Goal: Navigation & Orientation: Find specific page/section

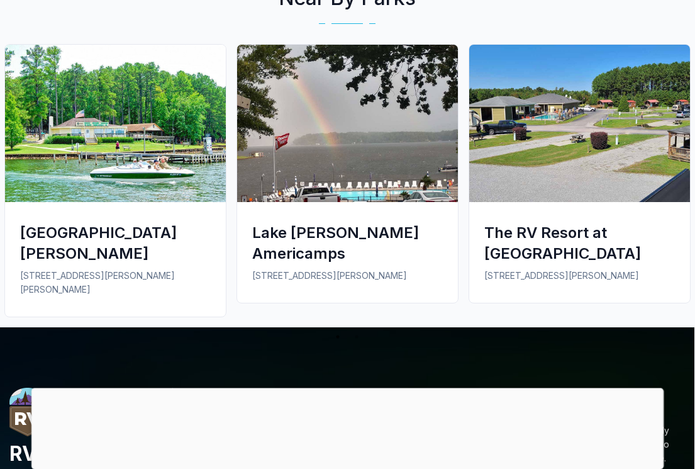
scroll to position [957, 1]
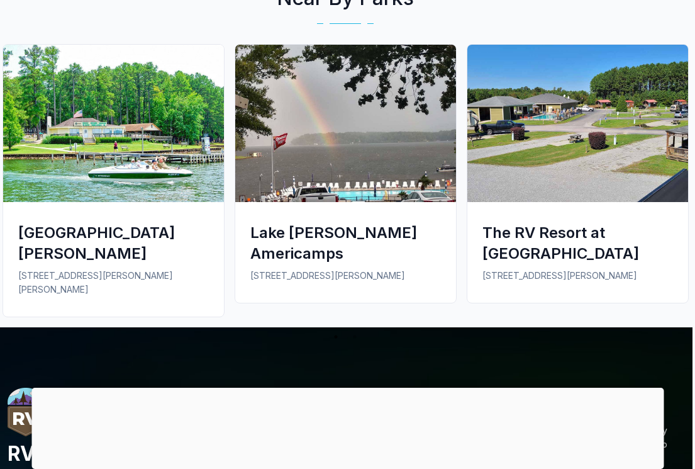
click at [412, 225] on div "Lake Gaston Americamps 9 Lakeside Ln Bracey, VA 23919" at bounding box center [345, 252] width 221 height 101
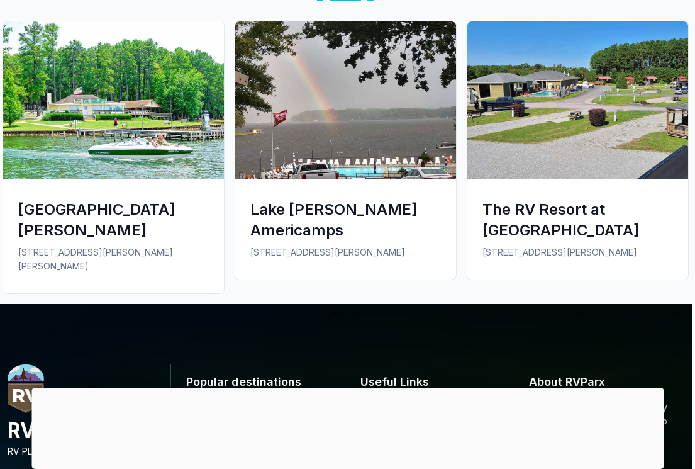
scroll to position [981, 3]
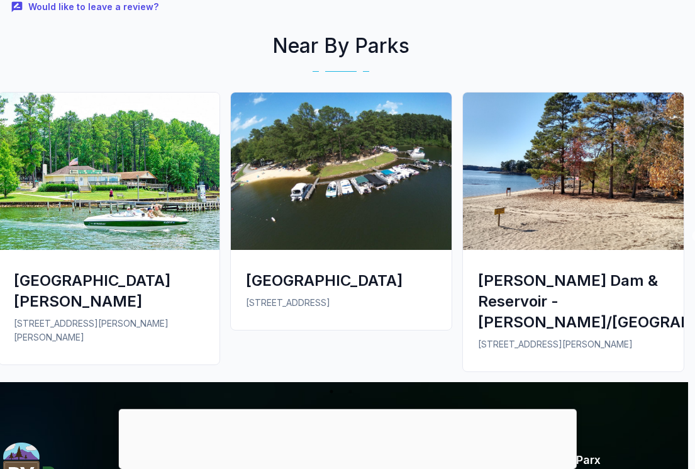
scroll to position [2329, 8]
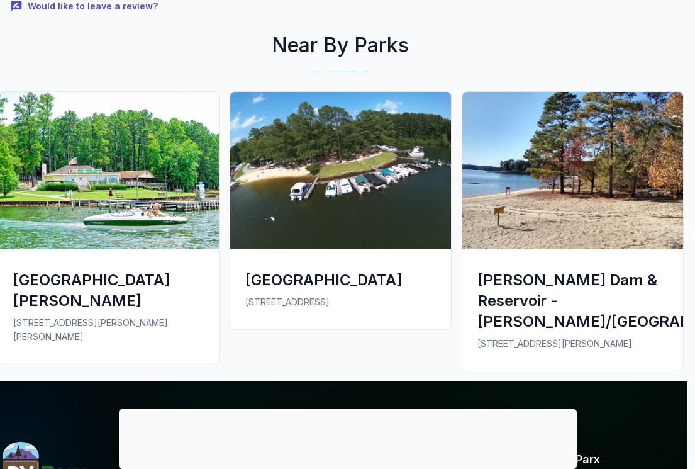
click at [617, 269] on div "John H. Kerr Dam & Reservoir - COE/North Bend" at bounding box center [572, 300] width 191 height 62
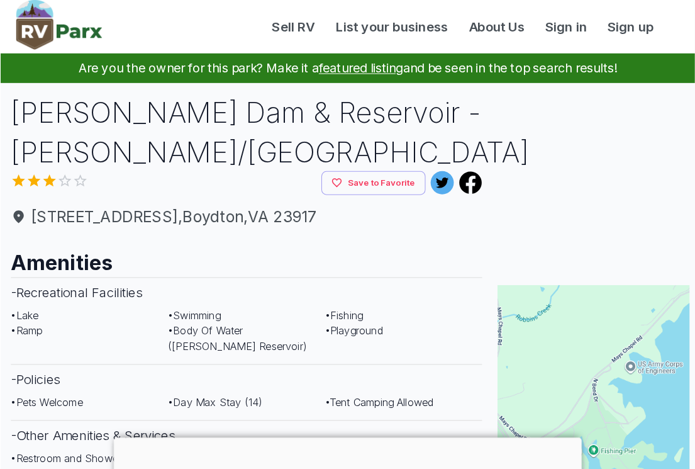
scroll to position [1, 0]
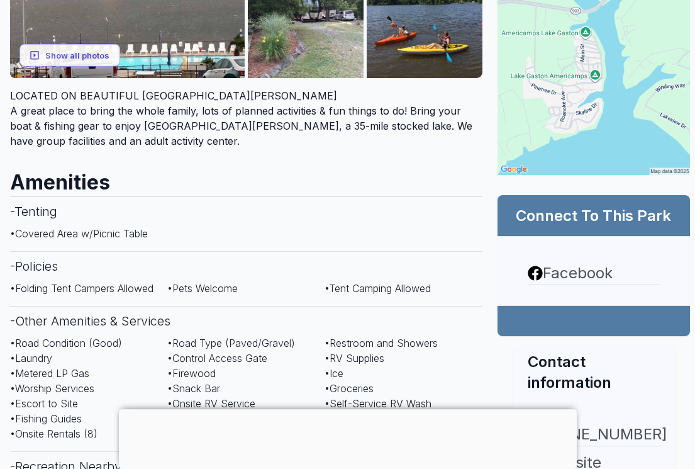
scroll to position [347, 0]
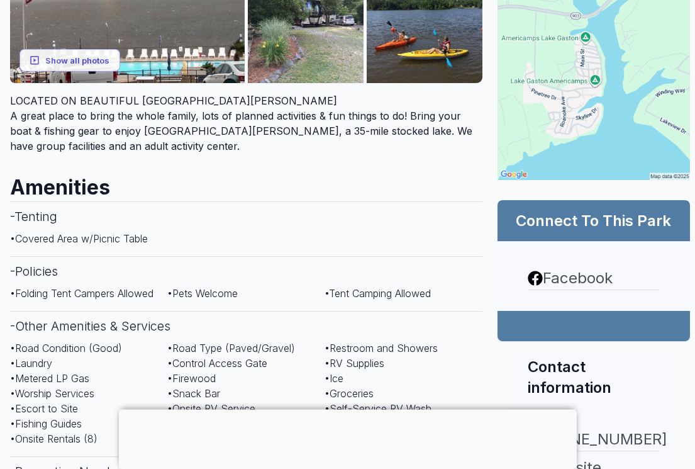
click at [609, 220] on h2 "Connect To This Park" at bounding box center [594, 220] width 162 height 21
click at [576, 218] on h2 "Connect To This Park" at bounding box center [594, 220] width 162 height 21
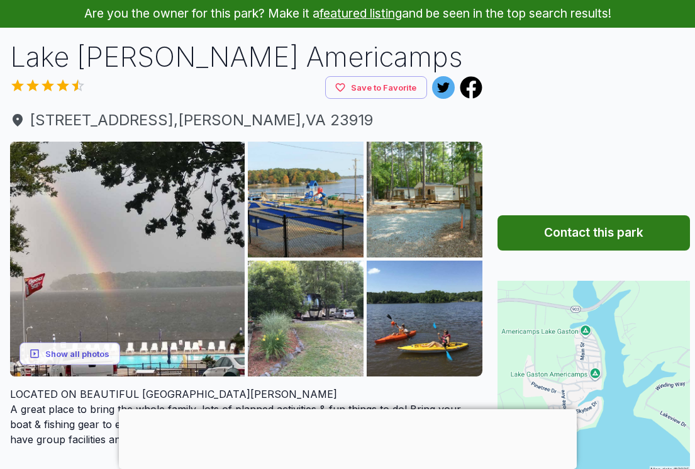
scroll to position [0, 0]
